Goal: Use online tool/utility: Utilize a website feature to perform a specific function

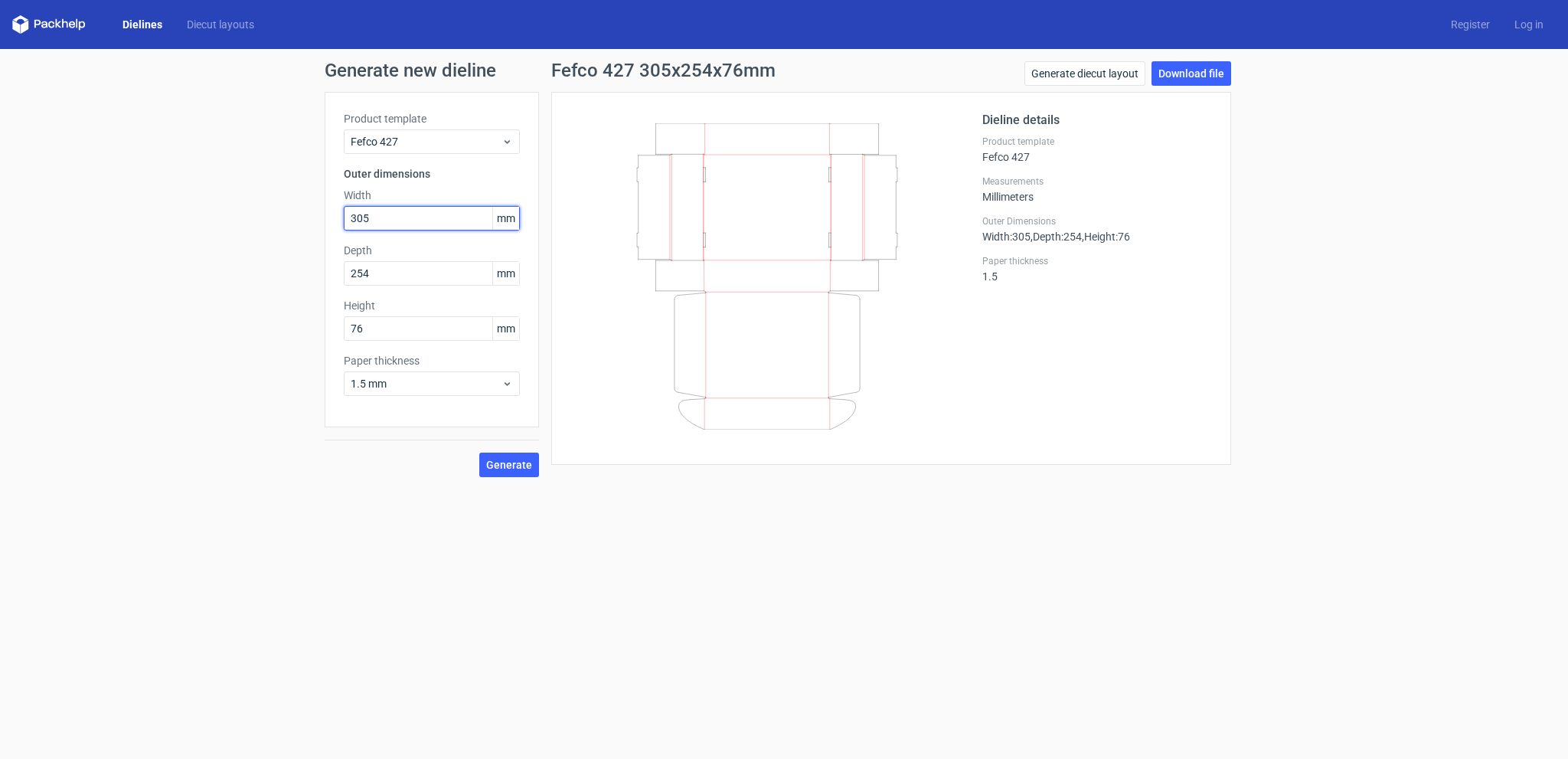
click at [408, 222] on input "305" at bounding box center [431, 218] width 176 height 25
click at [407, 222] on input "305" at bounding box center [431, 218] width 176 height 25
type input "306"
click at [395, 272] on input "254" at bounding box center [431, 274] width 176 height 25
click at [713, 337] on icon at bounding box center [767, 276] width 369 height 306
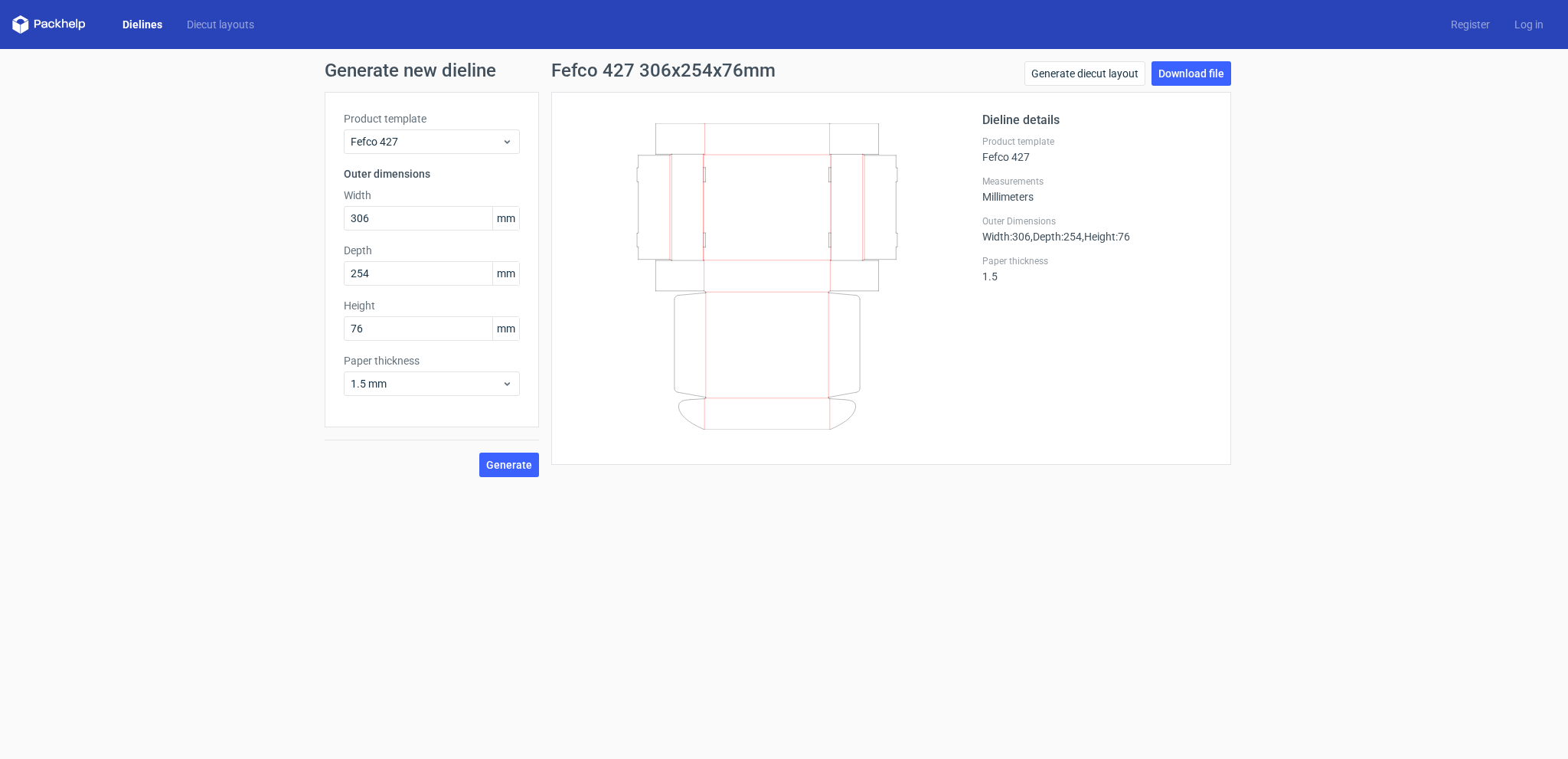
click at [726, 335] on icon at bounding box center [767, 276] width 369 height 306
click at [1081, 72] on link "Generate diecut layout" at bounding box center [1085, 74] width 121 height 25
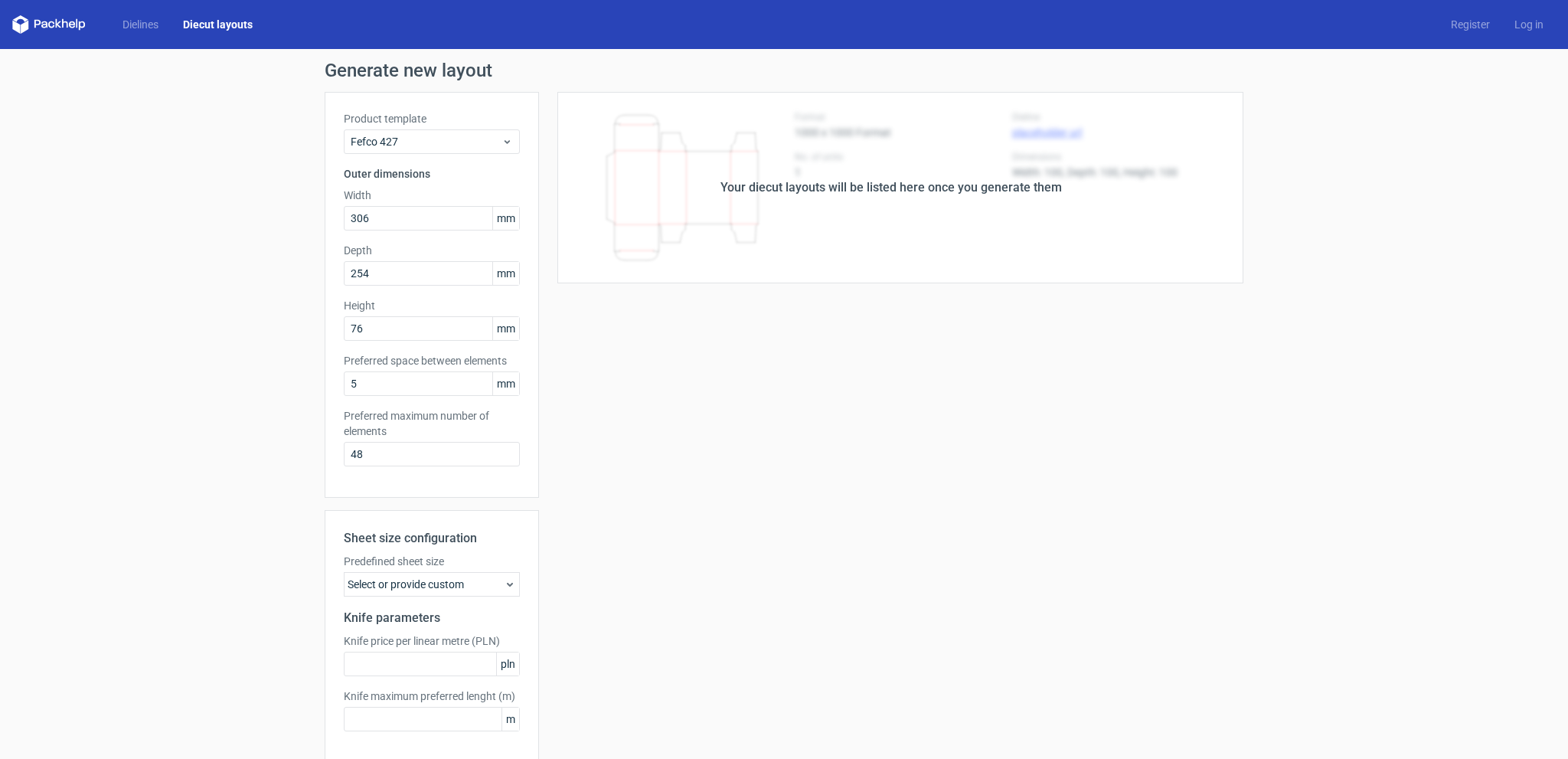
click at [907, 185] on div "Your diecut layouts will be listed here once you generate them" at bounding box center [891, 188] width 341 height 18
drag, startPoint x: 895, startPoint y: 194, endPoint x: 890, endPoint y: 200, distance: 7.8
click at [895, 194] on div "Your diecut layouts will be listed here once you generate them" at bounding box center [891, 188] width 341 height 18
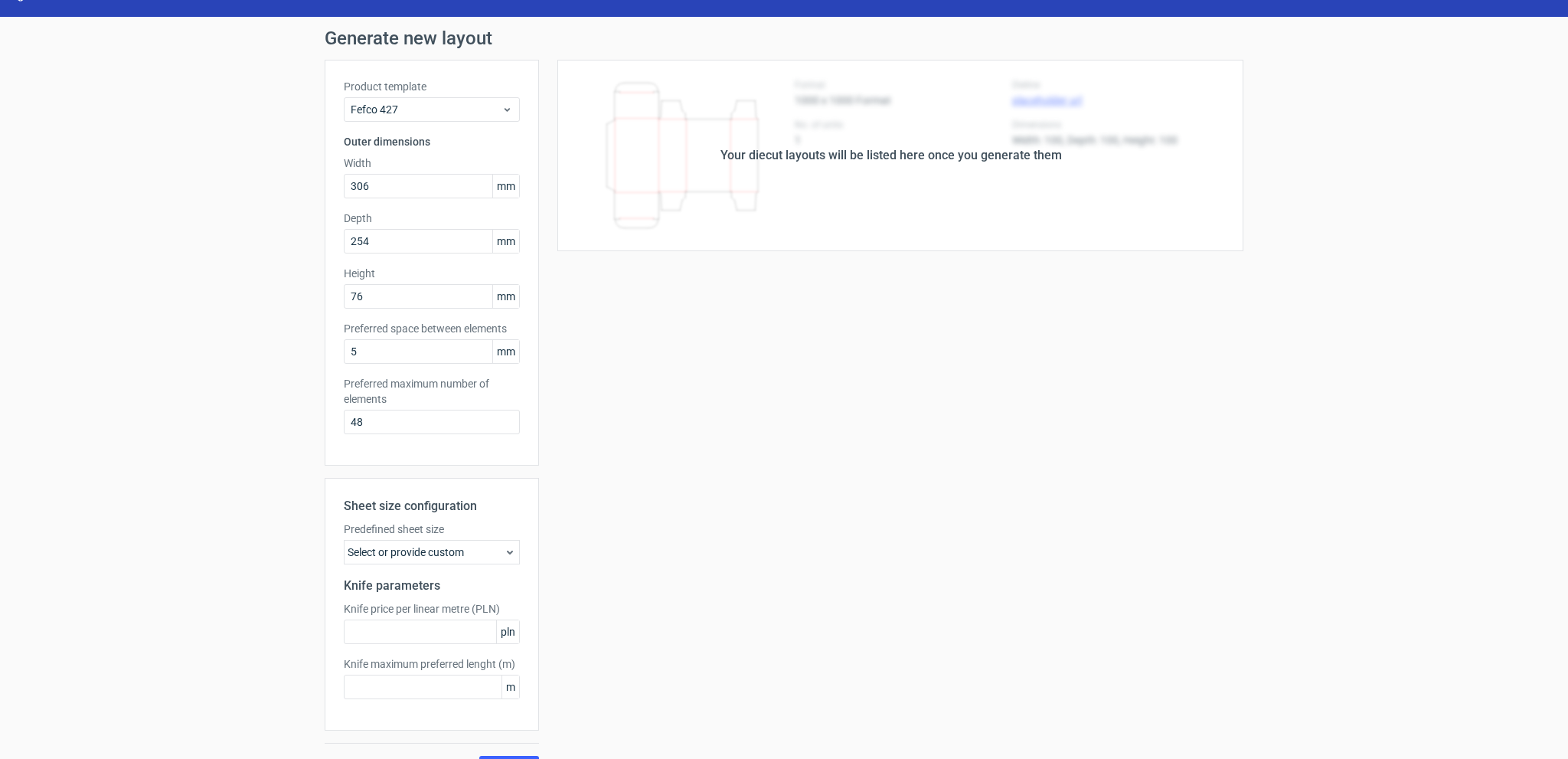
scroll to position [65, 0]
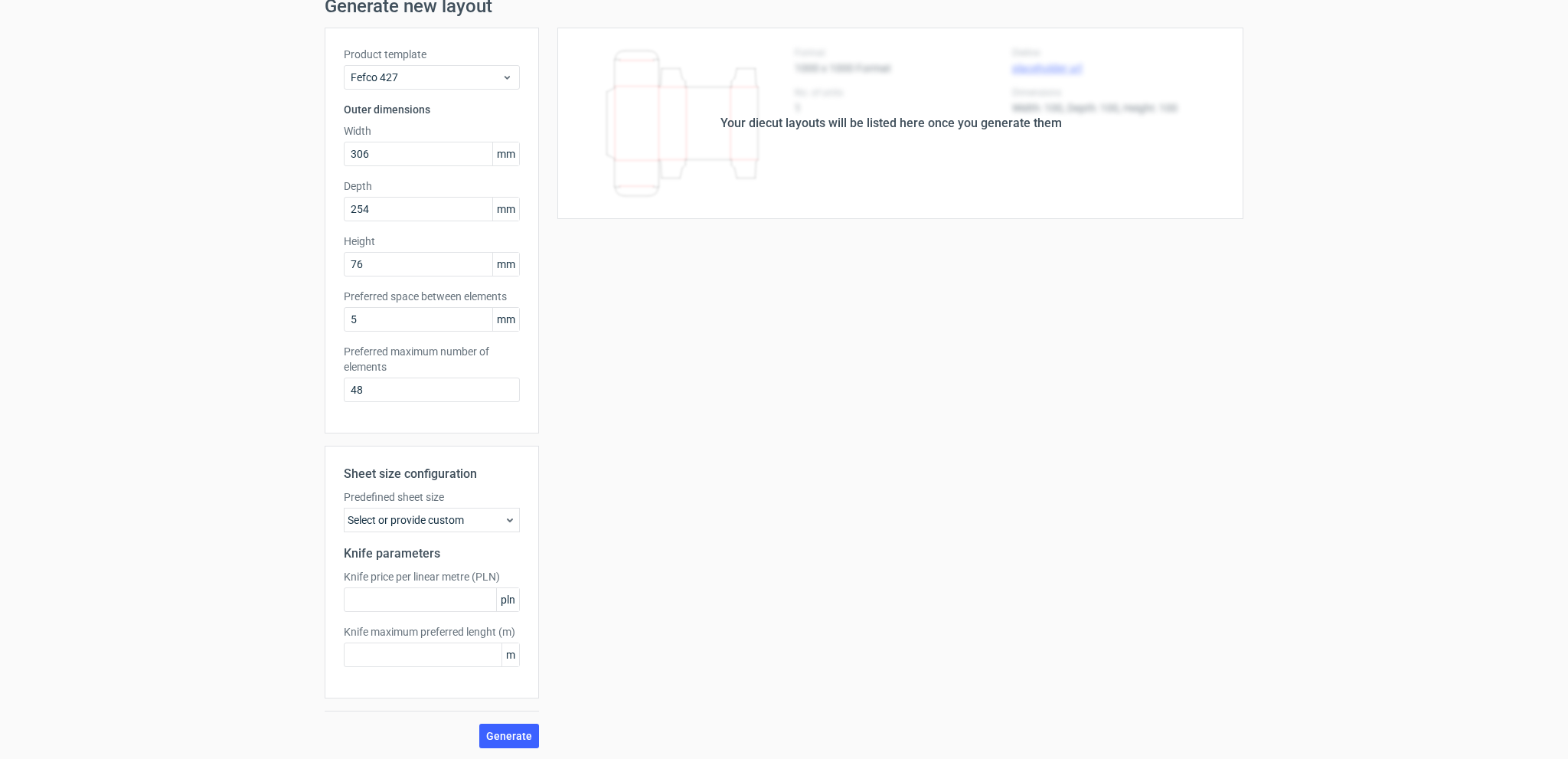
click at [507, 518] on use at bounding box center [510, 520] width 6 height 4
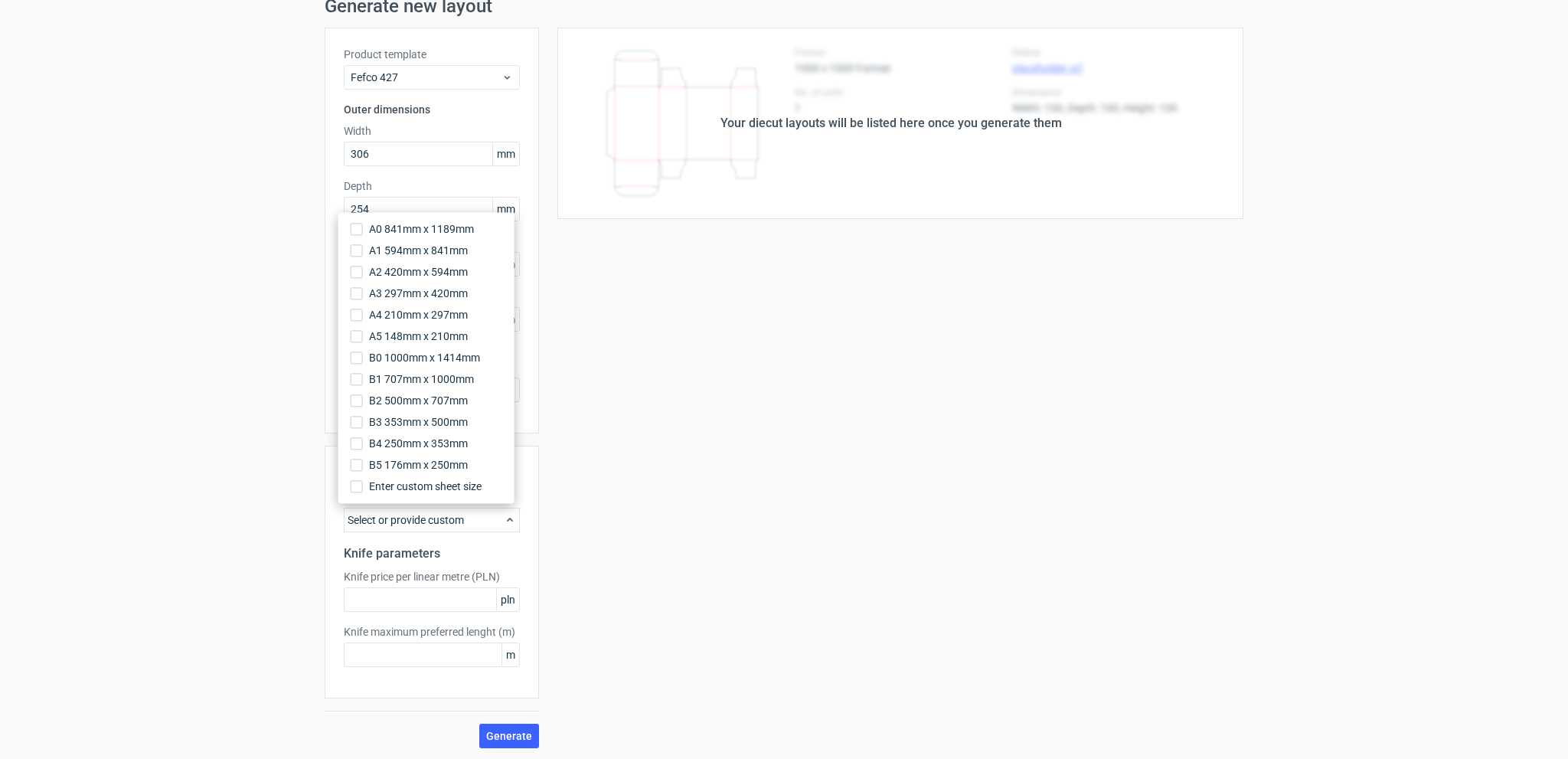
click at [507, 518] on use at bounding box center [510, 519] width 6 height 4
click at [431, 428] on span "B3 353mm x 500mm" at bounding box center [418, 422] width 99 height 15
click at [363, 428] on input "B3 353mm x 500mm" at bounding box center [357, 422] width 12 height 12
click at [498, 737] on span "Generate" at bounding box center [510, 736] width 46 height 11
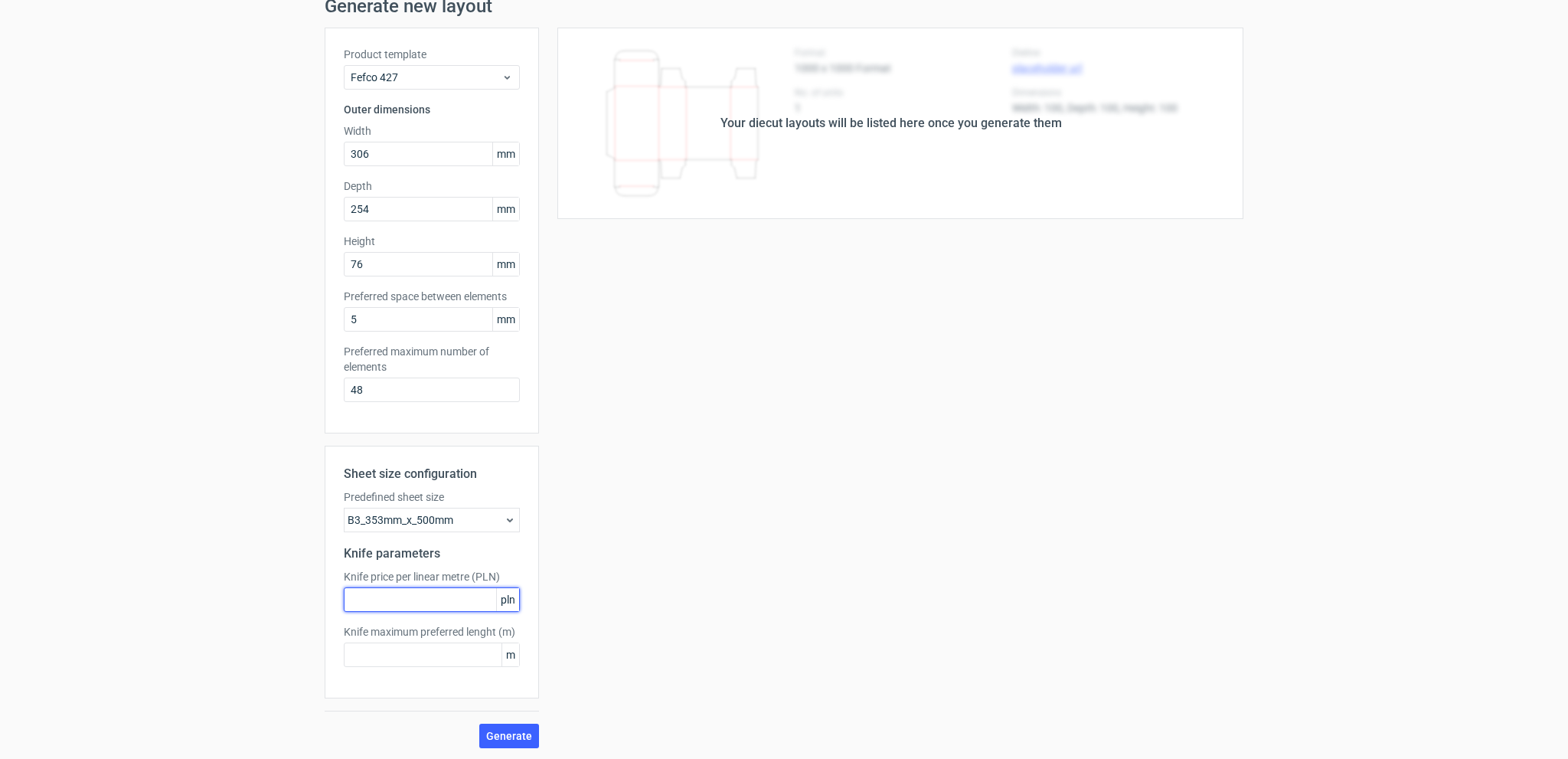
click at [466, 604] on input "text" at bounding box center [431, 600] width 176 height 25
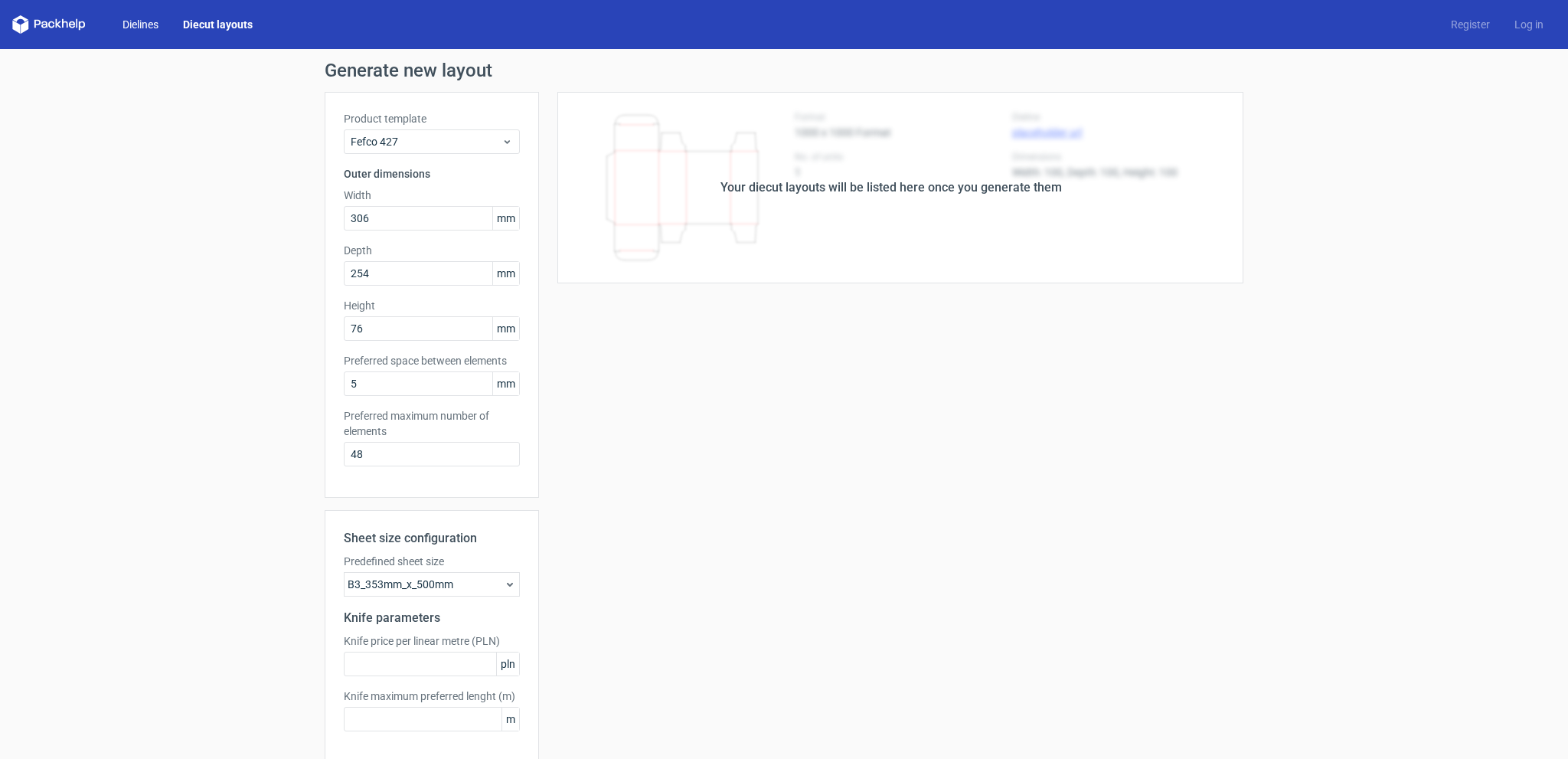
click at [125, 23] on link "Dielines" at bounding box center [140, 25] width 61 height 15
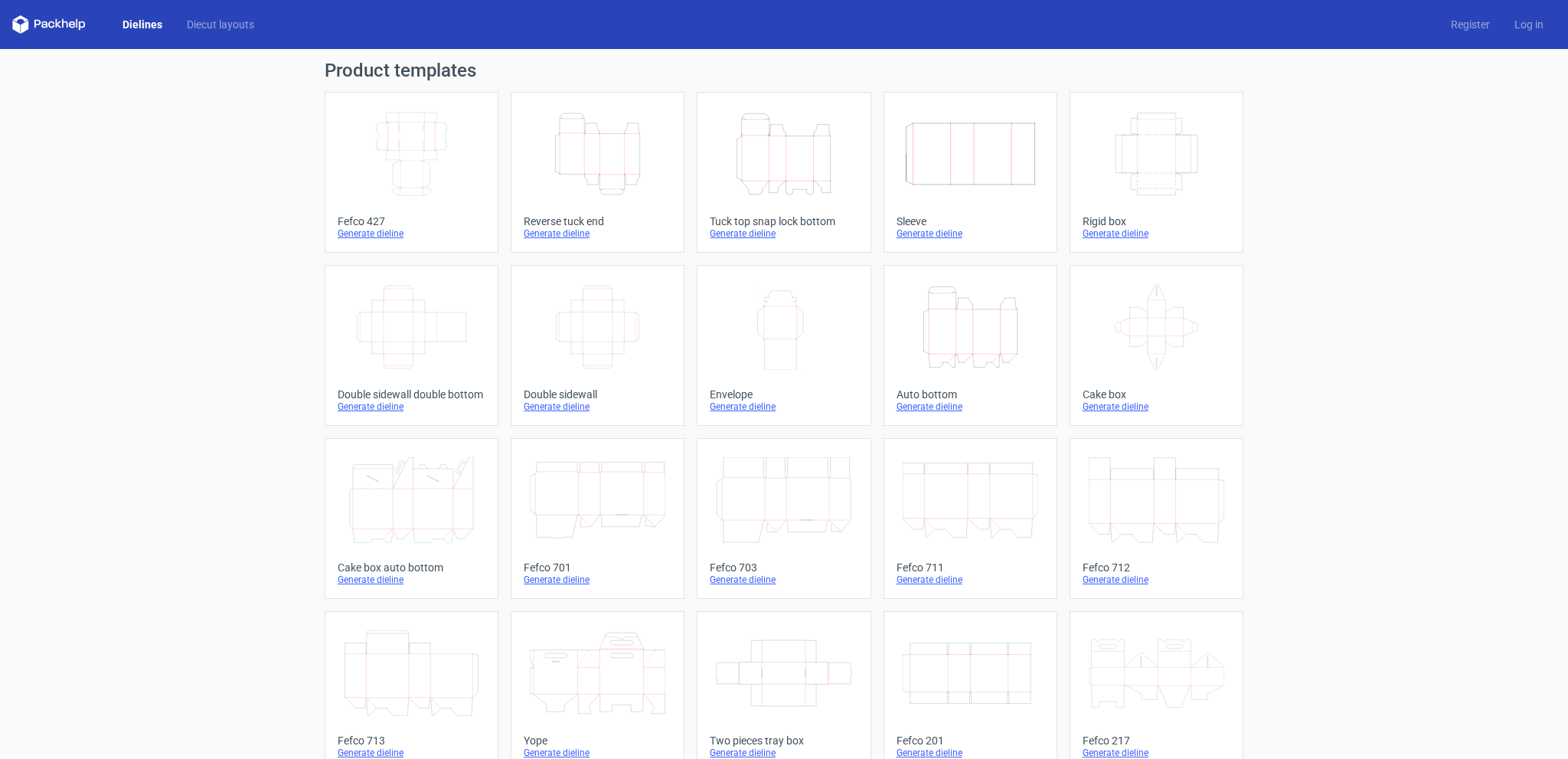
click at [416, 159] on icon "Width Depth Height" at bounding box center [411, 154] width 135 height 86
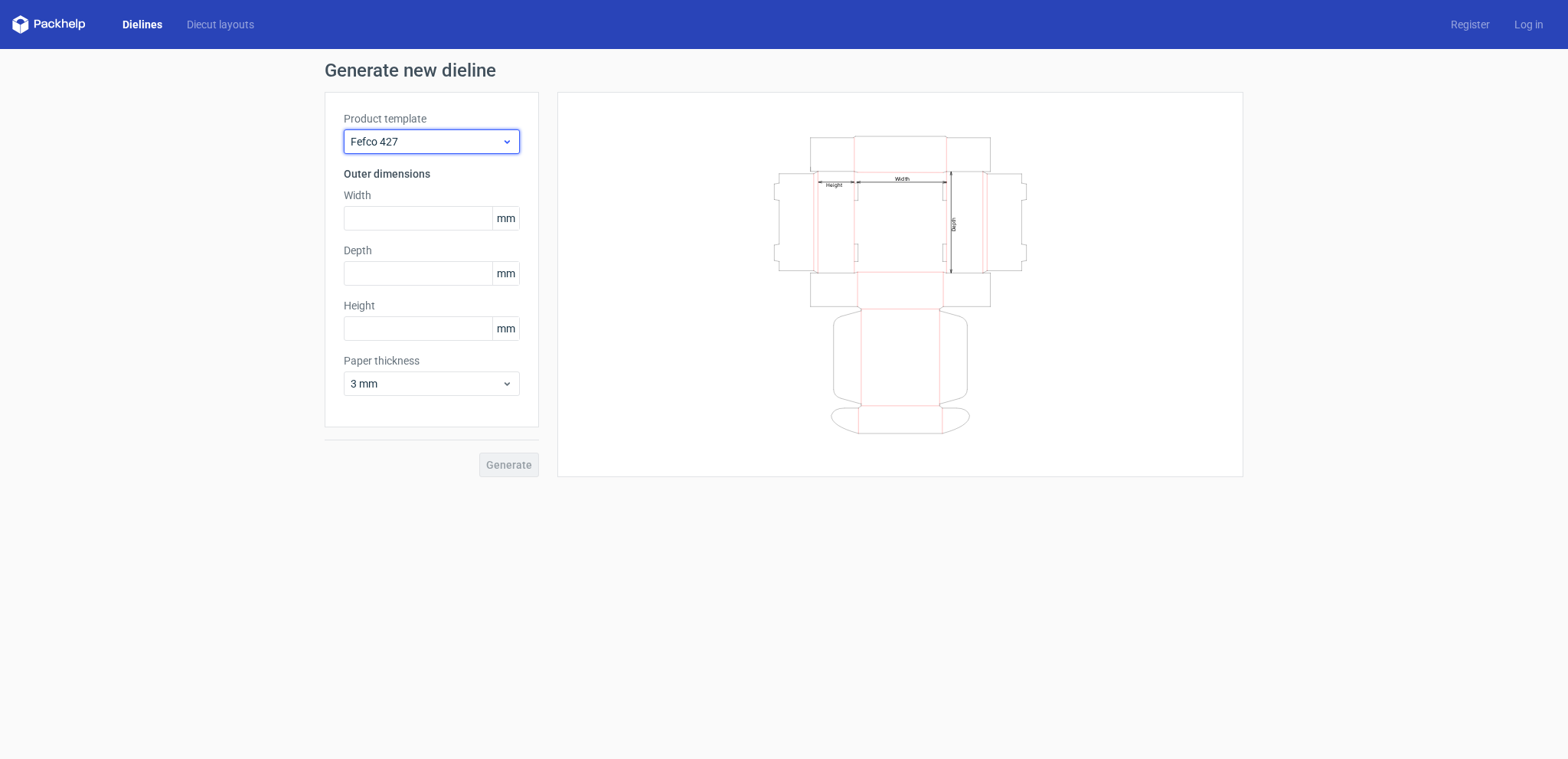
click at [511, 140] on icon at bounding box center [507, 141] width 12 height 12
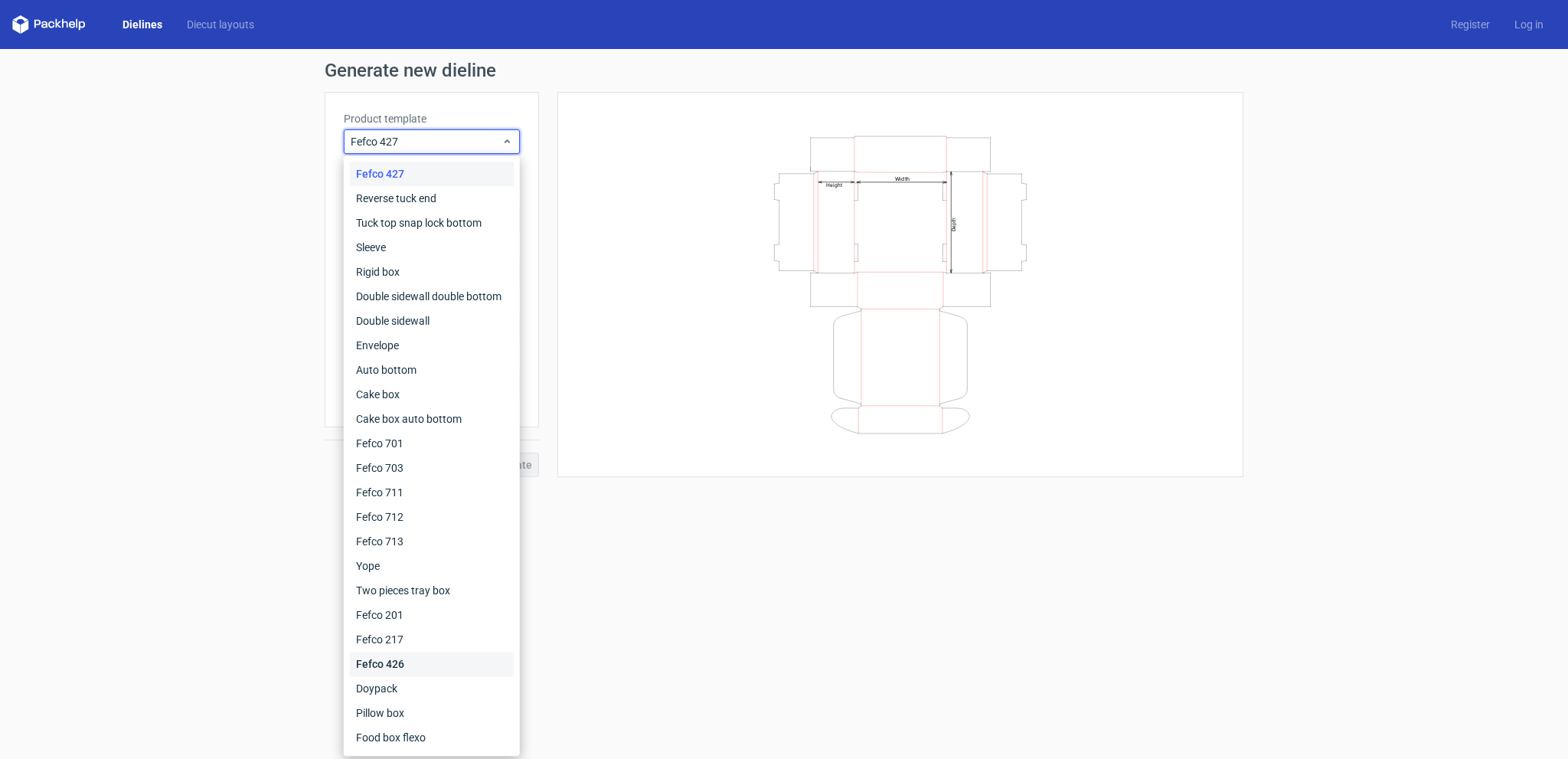
click at [436, 664] on div "Fefco 426" at bounding box center [431, 664] width 164 height 25
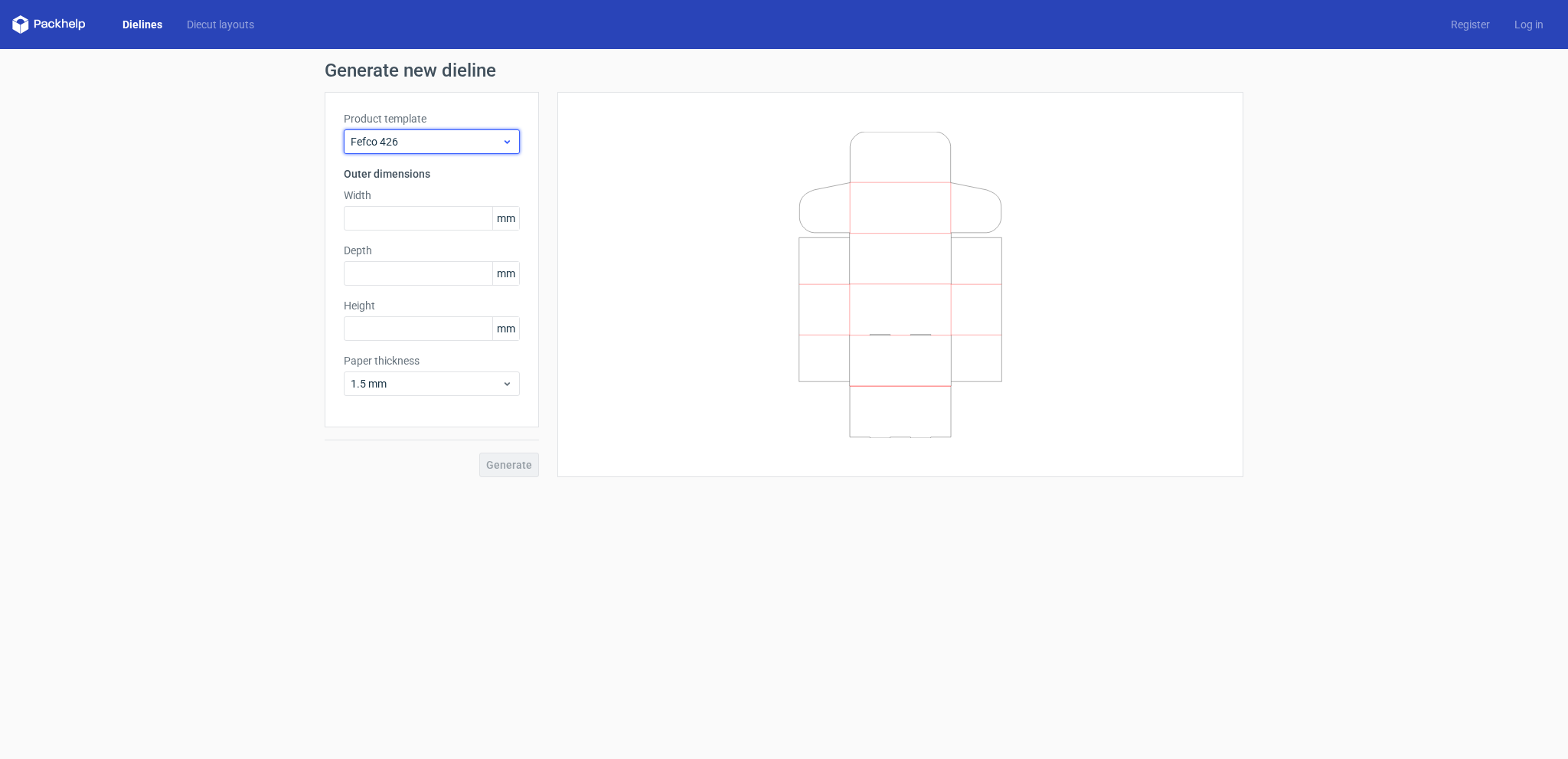
click at [503, 143] on icon at bounding box center [507, 141] width 12 height 12
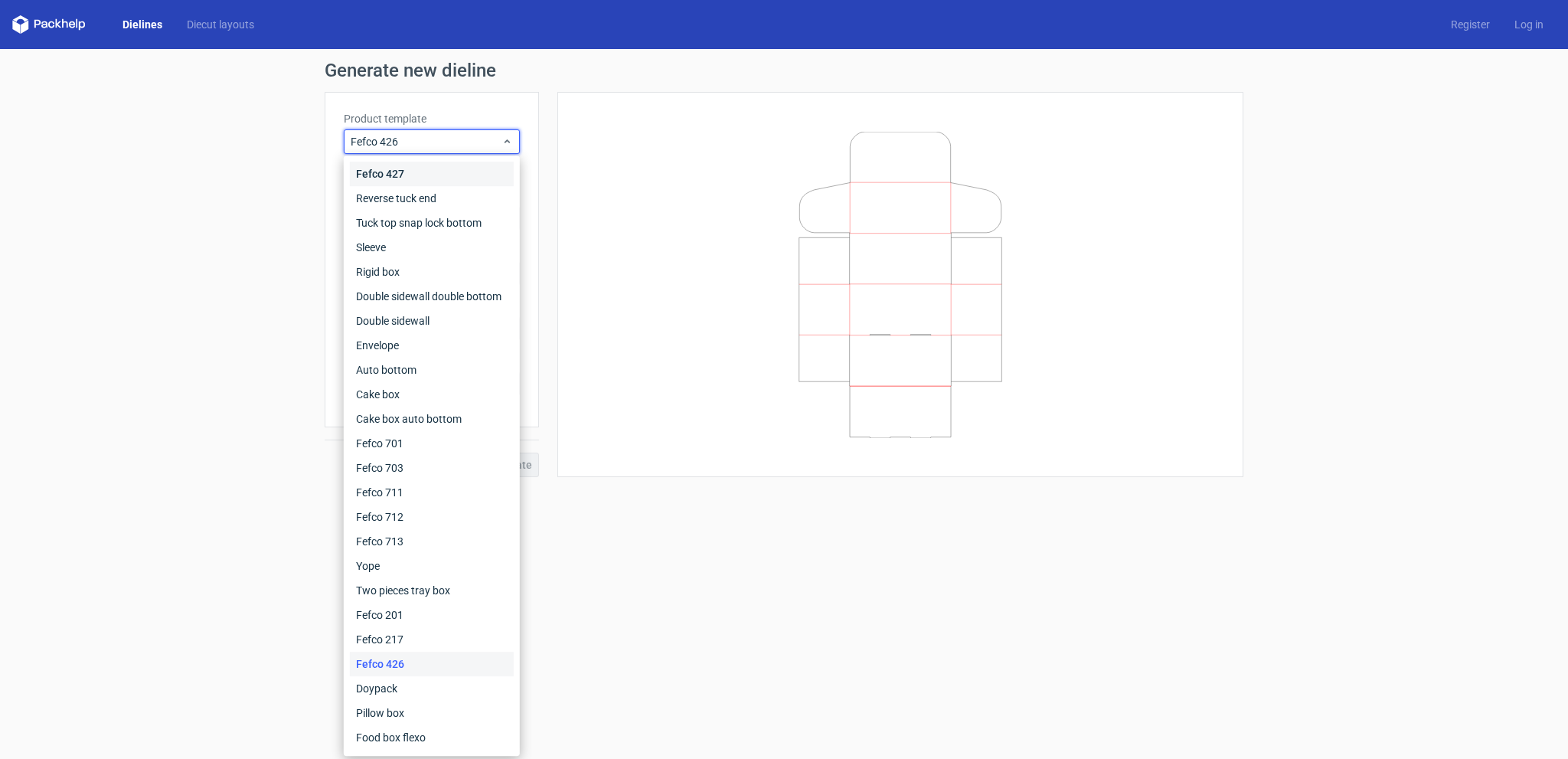
click at [475, 171] on div "Fefco 427" at bounding box center [431, 174] width 164 height 25
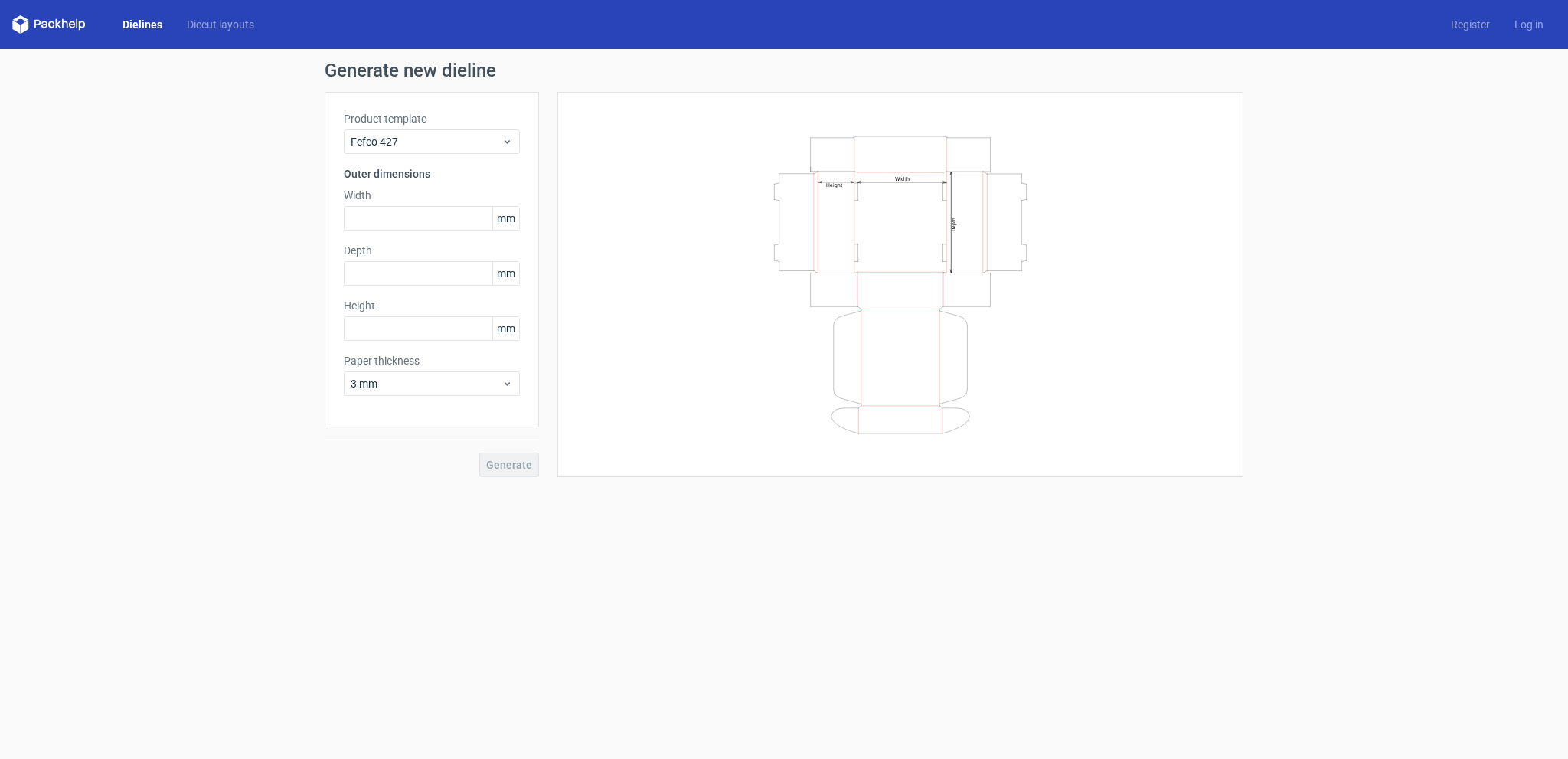
click at [646, 315] on div "Width Depth Height" at bounding box center [900, 284] width 648 height 347
